Goal: Find specific page/section: Find specific page/section

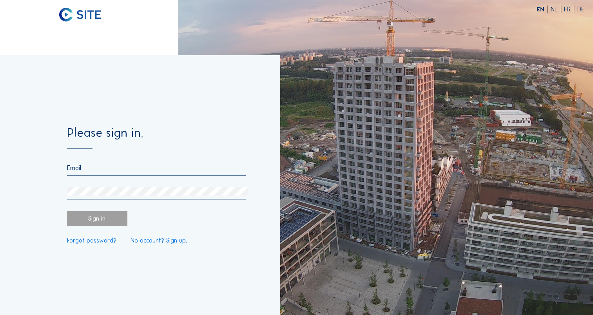
type input "[EMAIL_ADDRESS][DOMAIN_NAME]"
click at [91, 215] on div "Sign in." at bounding box center [97, 218] width 60 height 15
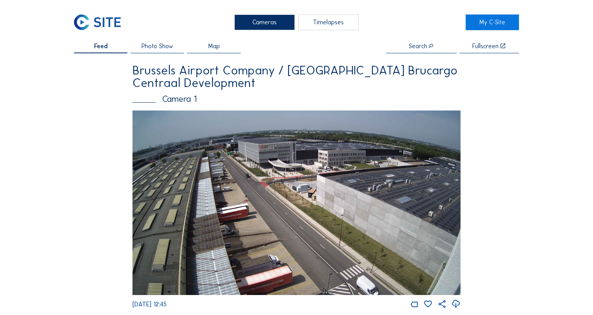
click at [285, 166] on img at bounding box center [296, 202] width 328 height 185
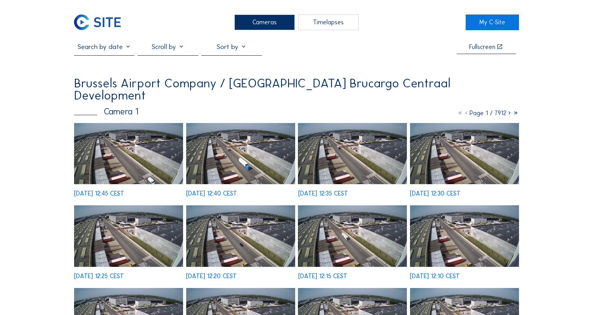
click at [121, 139] on img at bounding box center [128, 153] width 109 height 61
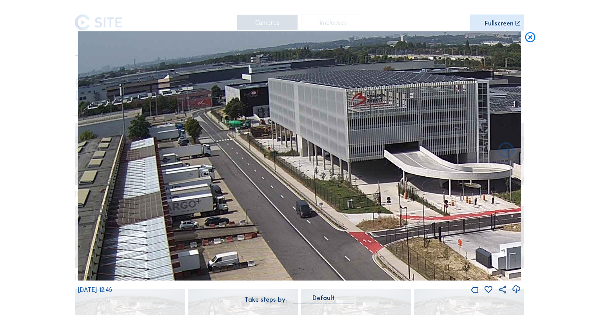
drag, startPoint x: 305, startPoint y: 137, endPoint x: 395, endPoint y: 220, distance: 122.3
click at [395, 220] on img at bounding box center [299, 155] width 443 height 249
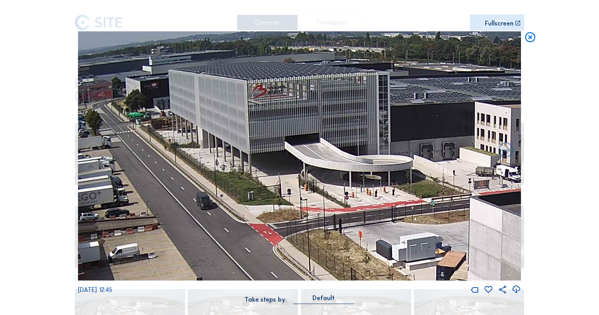
drag, startPoint x: 436, startPoint y: 220, endPoint x: 328, endPoint y: 212, distance: 108.5
click at [328, 212] on img at bounding box center [299, 155] width 443 height 249
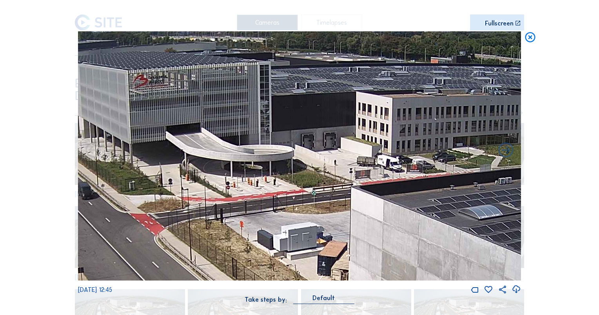
drag, startPoint x: 450, startPoint y: 216, endPoint x: 340, endPoint y: 206, distance: 110.5
click at [340, 206] on img at bounding box center [299, 155] width 443 height 249
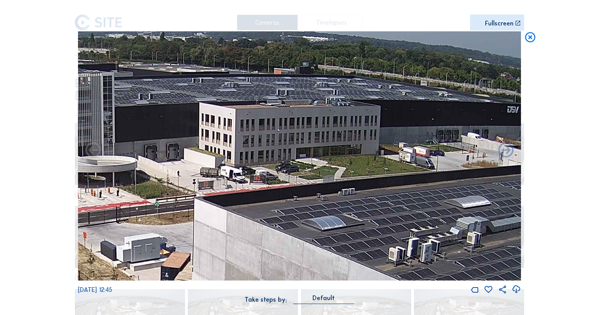
drag, startPoint x: 440, startPoint y: 205, endPoint x: 266, endPoint y: 215, distance: 174.6
click at [266, 215] on img at bounding box center [299, 155] width 443 height 249
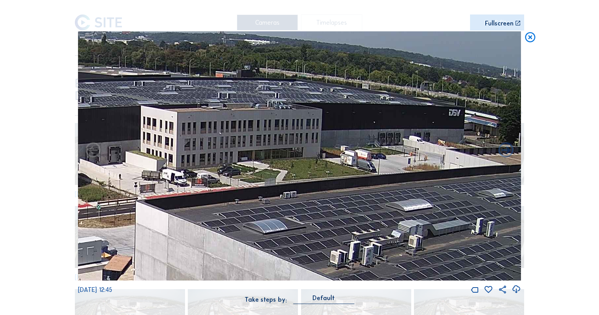
drag, startPoint x: 364, startPoint y: 237, endPoint x: 322, endPoint y: 245, distance: 43.6
click at [322, 245] on img at bounding box center [299, 155] width 443 height 249
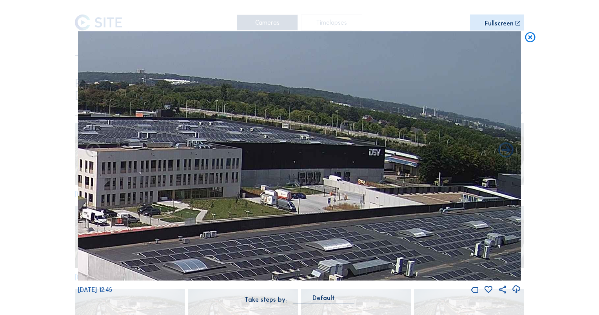
drag, startPoint x: 373, startPoint y: 195, endPoint x: 292, endPoint y: 231, distance: 89.3
click at [292, 231] on img at bounding box center [299, 155] width 443 height 249
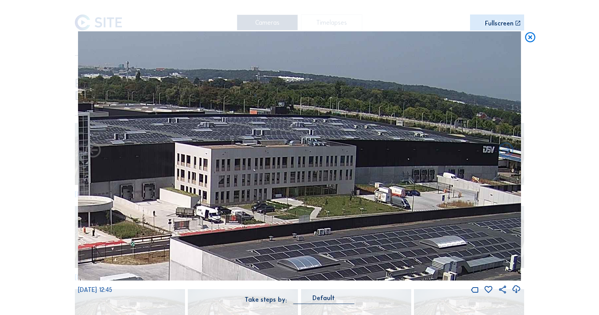
drag, startPoint x: 328, startPoint y: 229, endPoint x: 445, endPoint y: 225, distance: 117.6
click at [445, 225] on img at bounding box center [299, 155] width 443 height 249
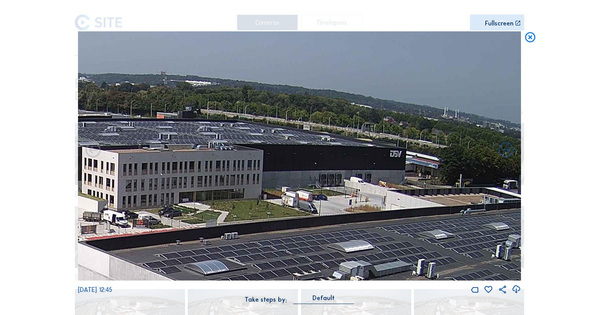
drag, startPoint x: 448, startPoint y: 223, endPoint x: 336, endPoint y: 229, distance: 112.6
click at [336, 229] on img at bounding box center [299, 155] width 443 height 249
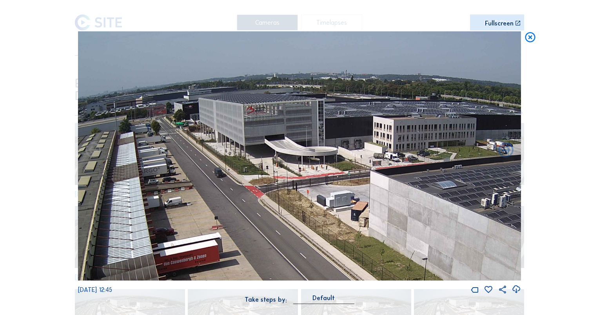
drag, startPoint x: 324, startPoint y: 162, endPoint x: 471, endPoint y: 224, distance: 159.1
click at [471, 224] on img at bounding box center [299, 155] width 443 height 249
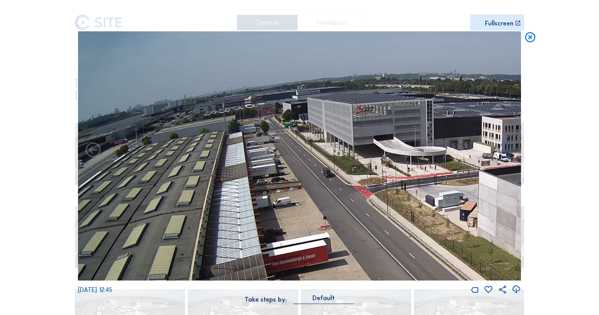
drag, startPoint x: 249, startPoint y: 180, endPoint x: 402, endPoint y: 191, distance: 153.6
click at [402, 191] on img at bounding box center [299, 155] width 443 height 249
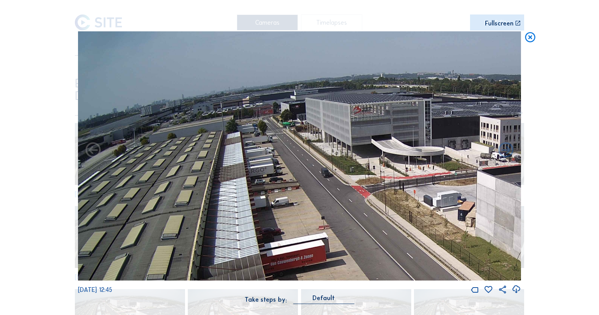
drag, startPoint x: 380, startPoint y: 168, endPoint x: 378, endPoint y: 208, distance: 39.6
click at [378, 208] on img at bounding box center [299, 155] width 443 height 249
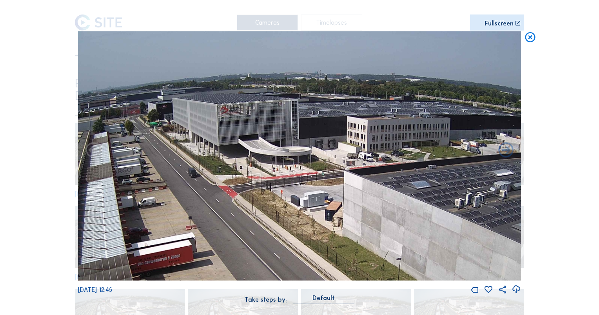
drag, startPoint x: 415, startPoint y: 209, endPoint x: 282, endPoint y: 219, distance: 133.2
click at [282, 219] on img at bounding box center [299, 155] width 443 height 249
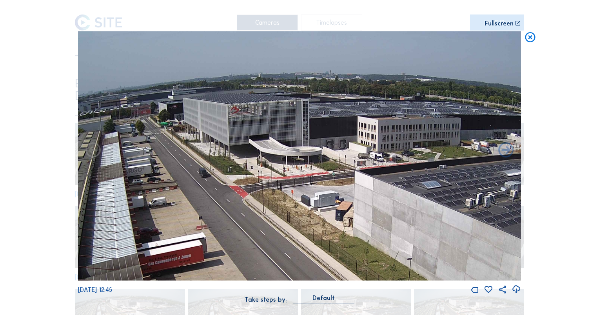
drag, startPoint x: 372, startPoint y: 204, endPoint x: 382, endPoint y: 225, distance: 23.7
click at [382, 225] on img at bounding box center [299, 155] width 443 height 249
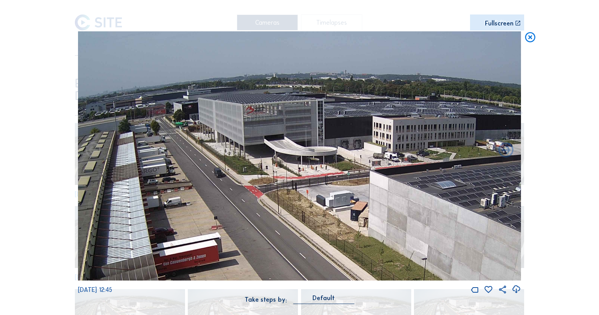
drag, startPoint x: 461, startPoint y: 224, endPoint x: 436, endPoint y: 240, distance: 29.5
click at [436, 240] on img at bounding box center [299, 155] width 443 height 249
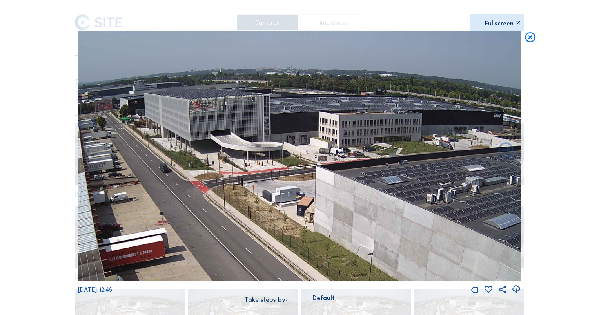
drag, startPoint x: 281, startPoint y: 216, endPoint x: 251, endPoint y: 227, distance: 31.7
click at [251, 227] on img at bounding box center [299, 155] width 443 height 249
click at [532, 38] on icon at bounding box center [530, 37] width 12 height 13
